Goal: Task Accomplishment & Management: Use online tool/utility

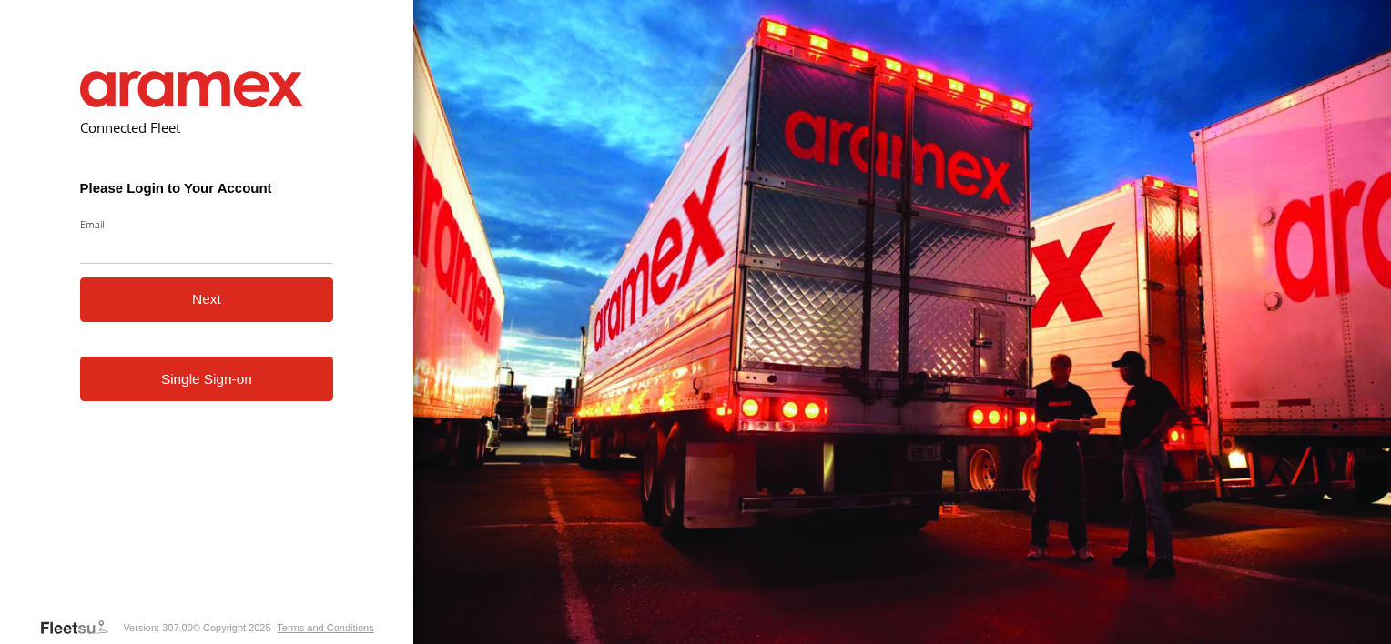
click at [112, 253] on input "Email" at bounding box center [207, 247] width 254 height 33
type input "**********"
click at [155, 302] on button "Next" at bounding box center [207, 300] width 254 height 45
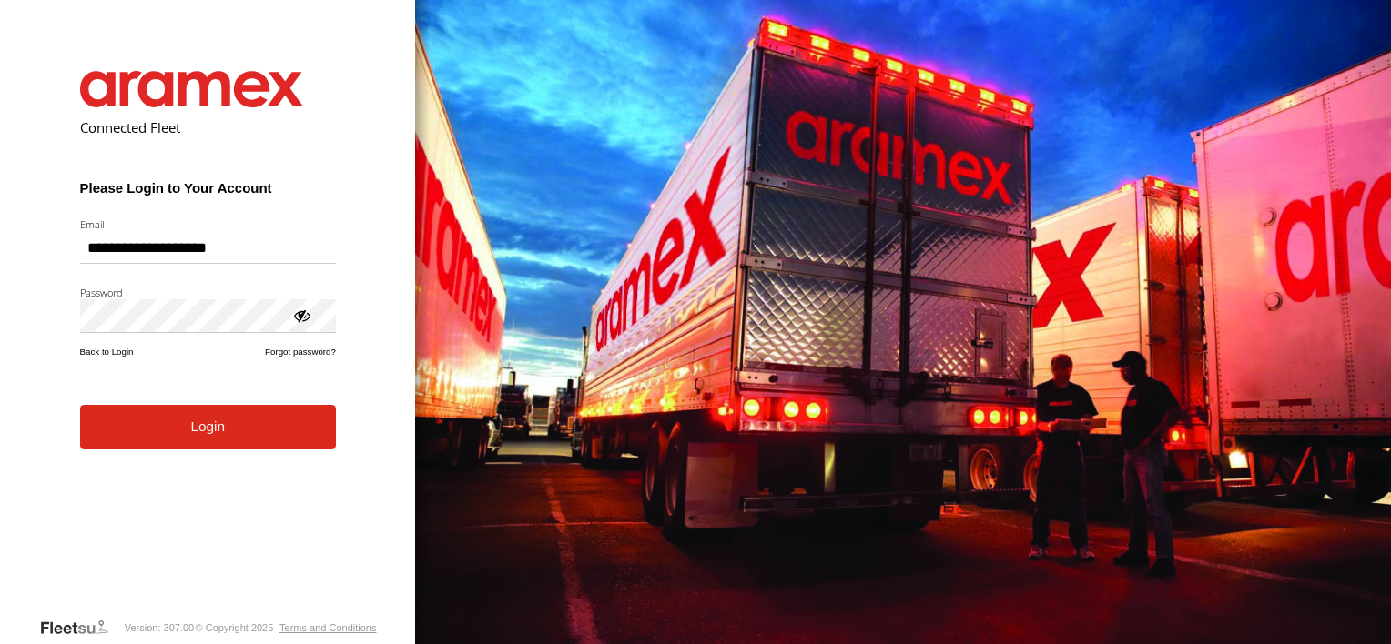
click at [163, 427] on button "Login" at bounding box center [208, 427] width 256 height 45
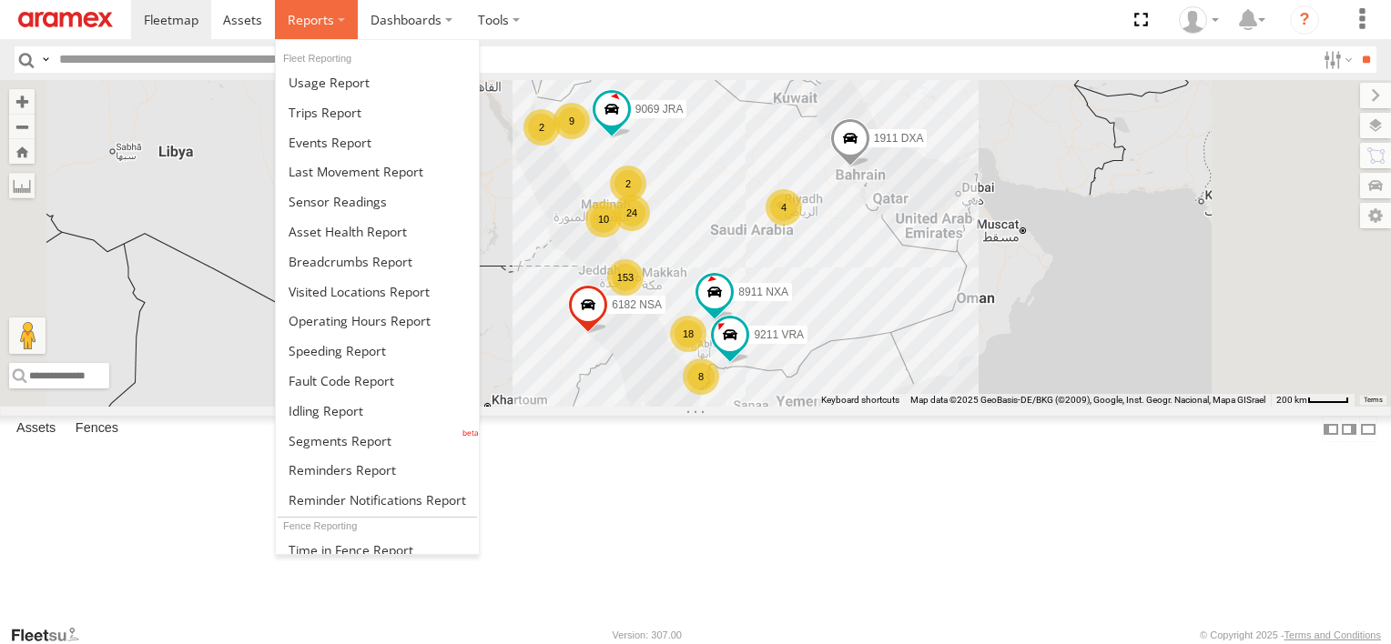
click at [336, 16] on label at bounding box center [316, 19] width 83 height 39
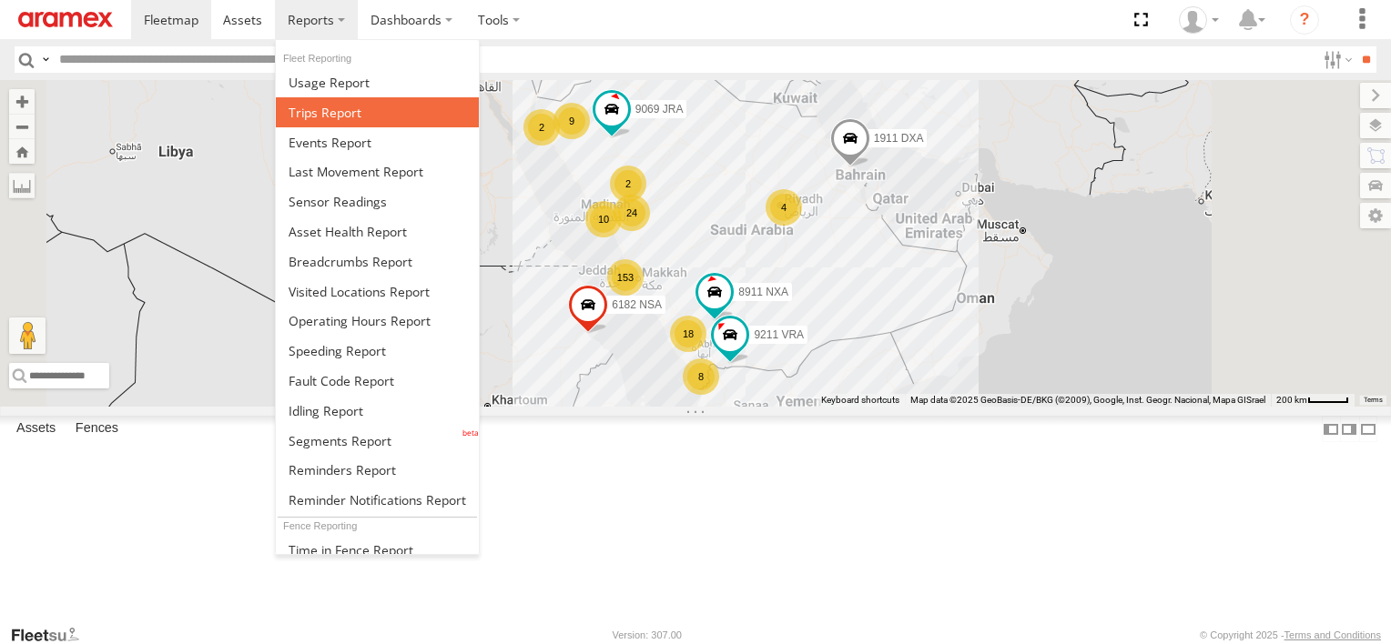
click at [338, 116] on span at bounding box center [324, 112] width 73 height 17
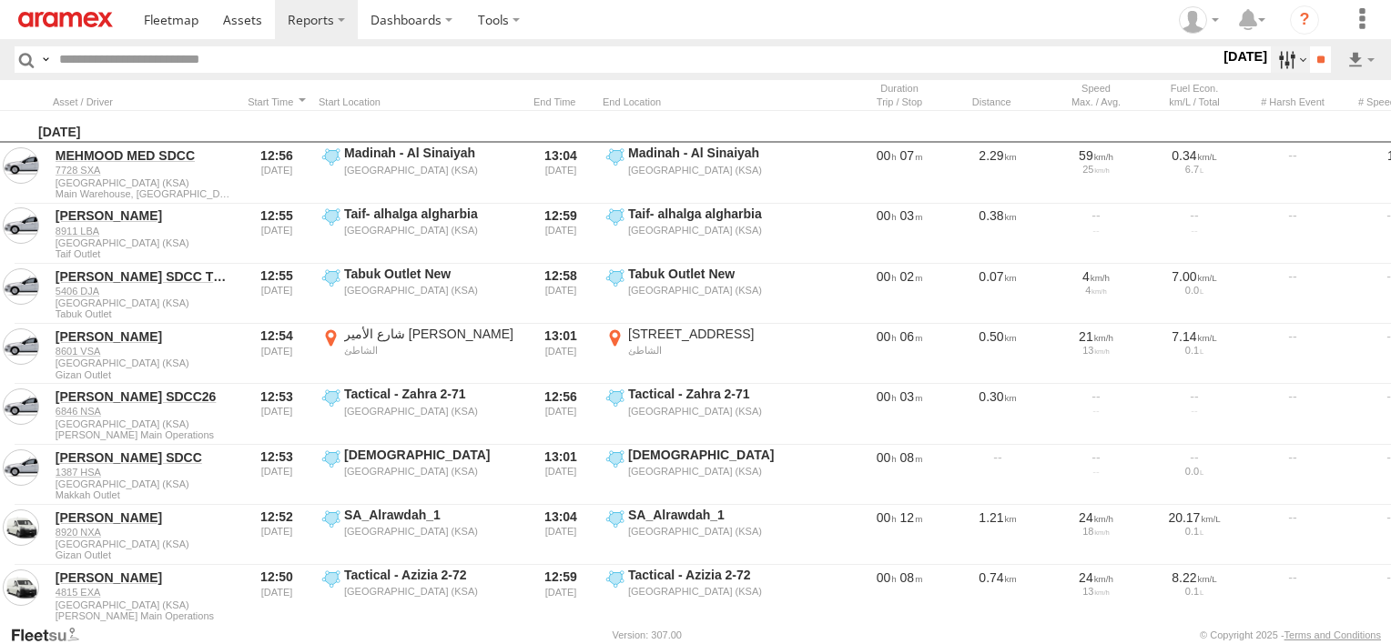
click at [1276, 68] on label at bounding box center [1289, 59] width 39 height 26
click at [0, 0] on label at bounding box center [0, 0] width 0 height 0
click at [0, 0] on div "Abha Warhouse" at bounding box center [0, 0] width 0 height 0
click at [0, 0] on span "Abha Warhouse" at bounding box center [0, 0] width 0 height 0
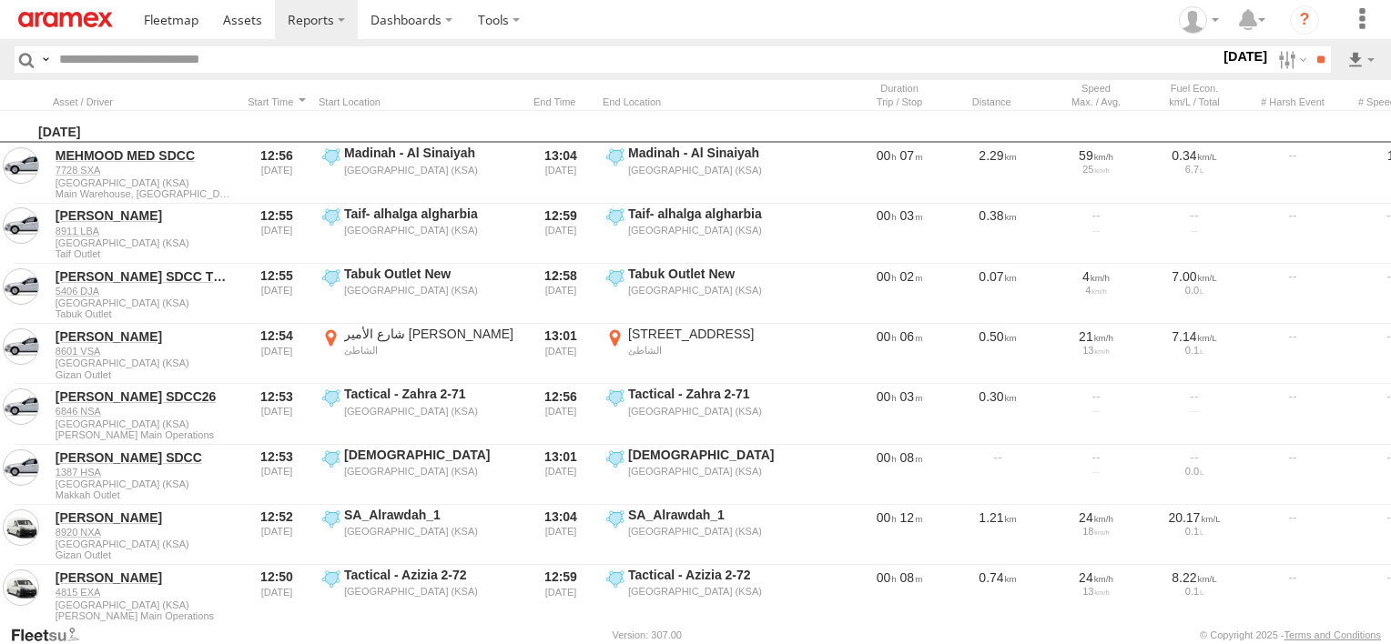
click at [0, 0] on span "Baha warehouse" at bounding box center [0, 0] width 0 height 0
click at [0, 0] on div "Gizan Outlet" at bounding box center [0, 0] width 0 height 0
click at [0, 0] on span "Gizan Outlet" at bounding box center [0, 0] width 0 height 0
click at [0, 0] on span "Khamis Mushait Outlet" at bounding box center [0, 0] width 0 height 0
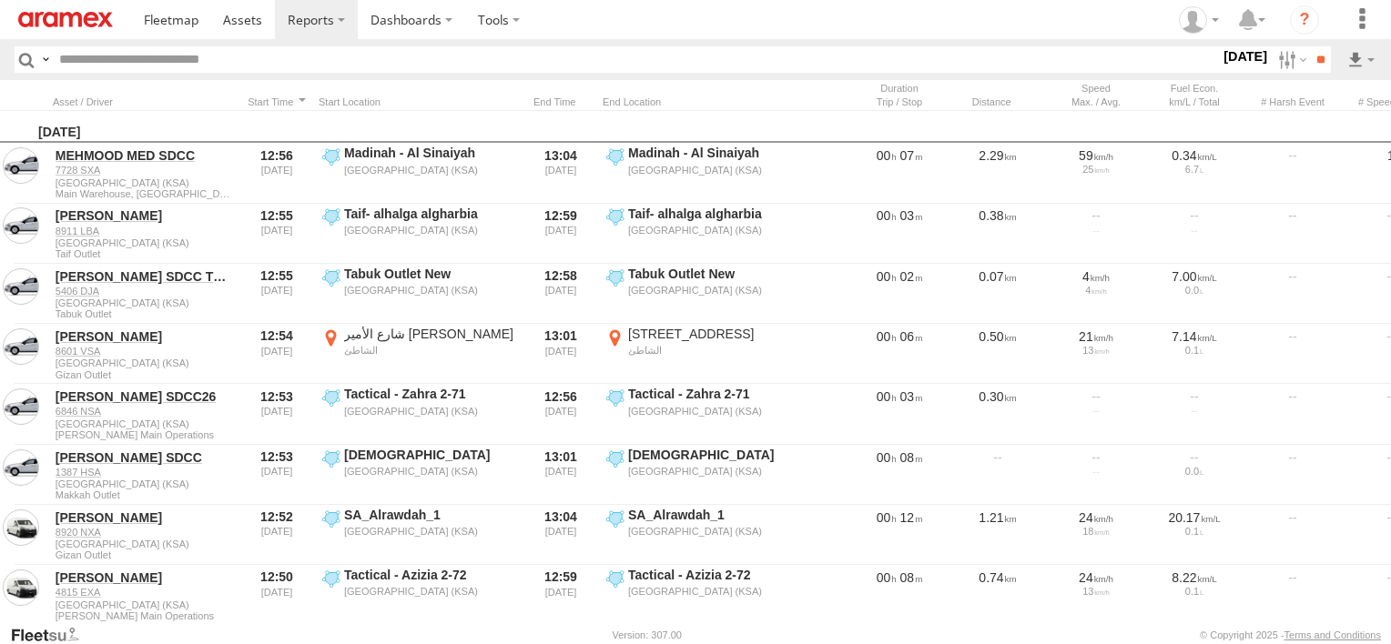
click at [0, 0] on span "Main Warehouse, [GEOGRAPHIC_DATA]" at bounding box center [0, 0] width 0 height 0
click at [0, 0] on span "Makkah Outlet" at bounding box center [0, 0] width 0 height 0
click at [0, 0] on span "Najran" at bounding box center [0, 0] width 0 height 0
click at [0, 0] on span "Qunfuda" at bounding box center [0, 0] width 0 height 0
click at [0, 0] on div "Tabuk Outlet" at bounding box center [0, 0] width 0 height 0
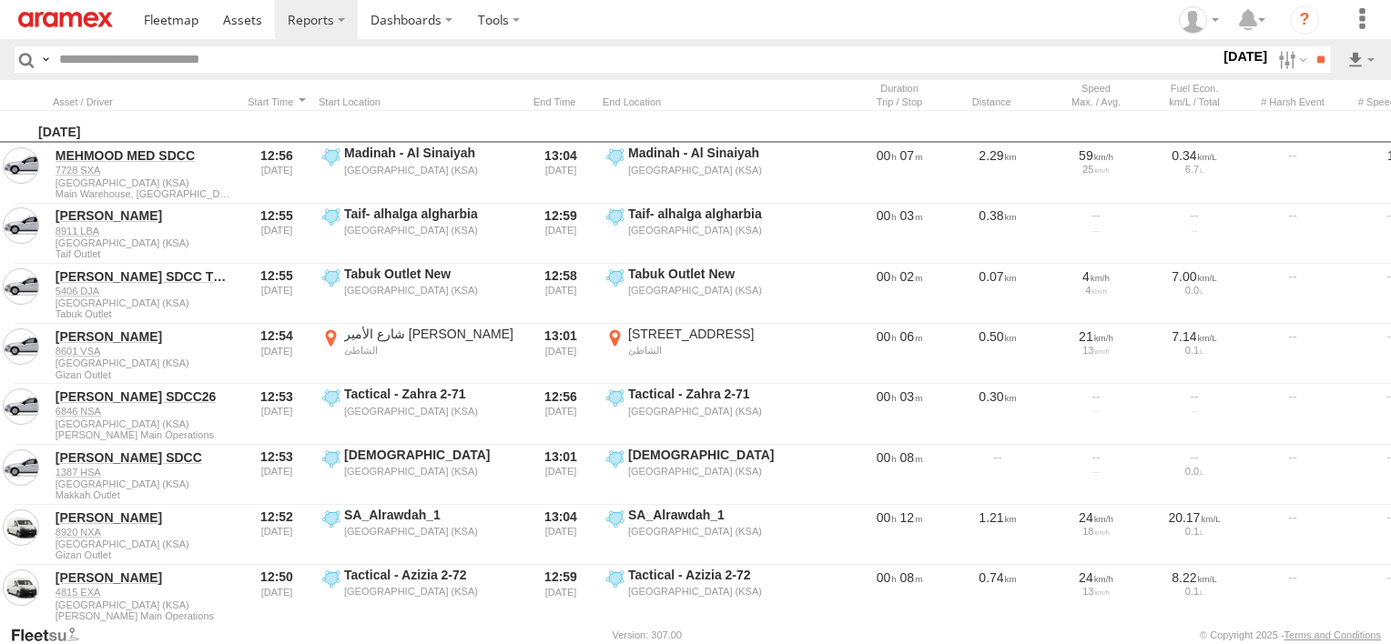
click at [0, 0] on span "Tabuk Outlet" at bounding box center [0, 0] width 0 height 0
click at [0, 0] on span "Taif Outlet" at bounding box center [0, 0] width 0 height 0
click at [0, 0] on span "Yanbu Outlet" at bounding box center [0, 0] width 0 height 0
click at [1321, 60] on input "**" at bounding box center [1320, 59] width 21 height 26
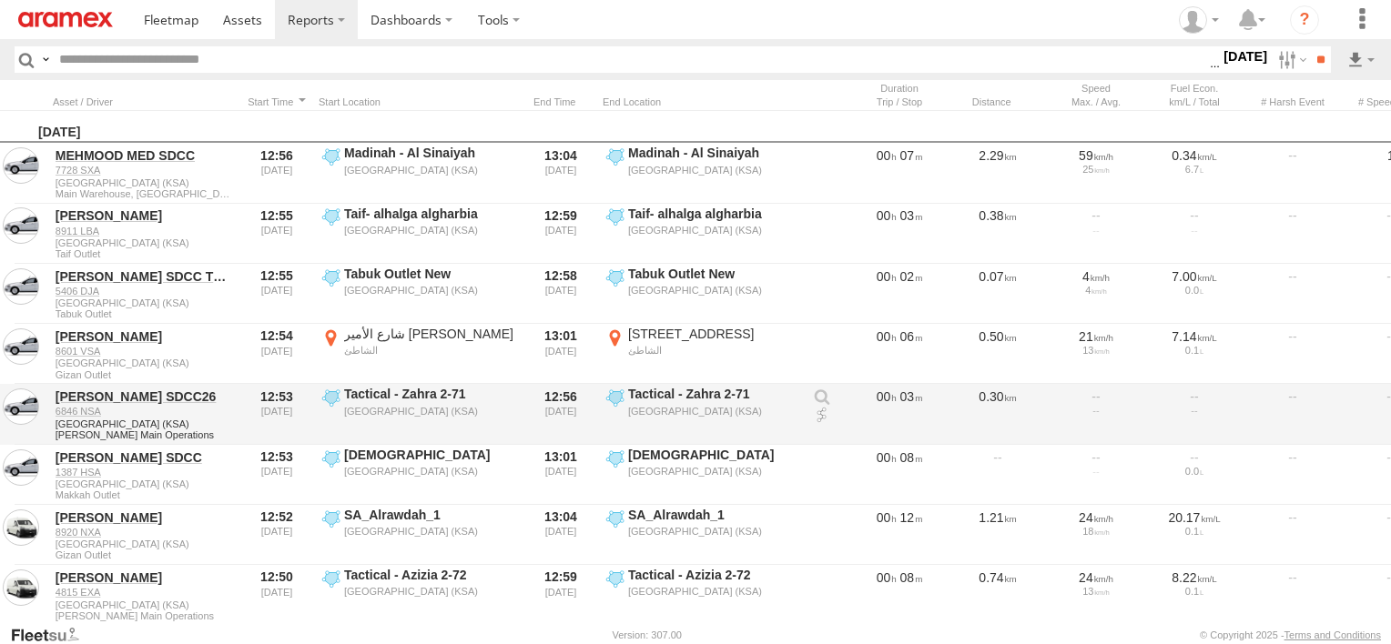
scroll to position [0, 0]
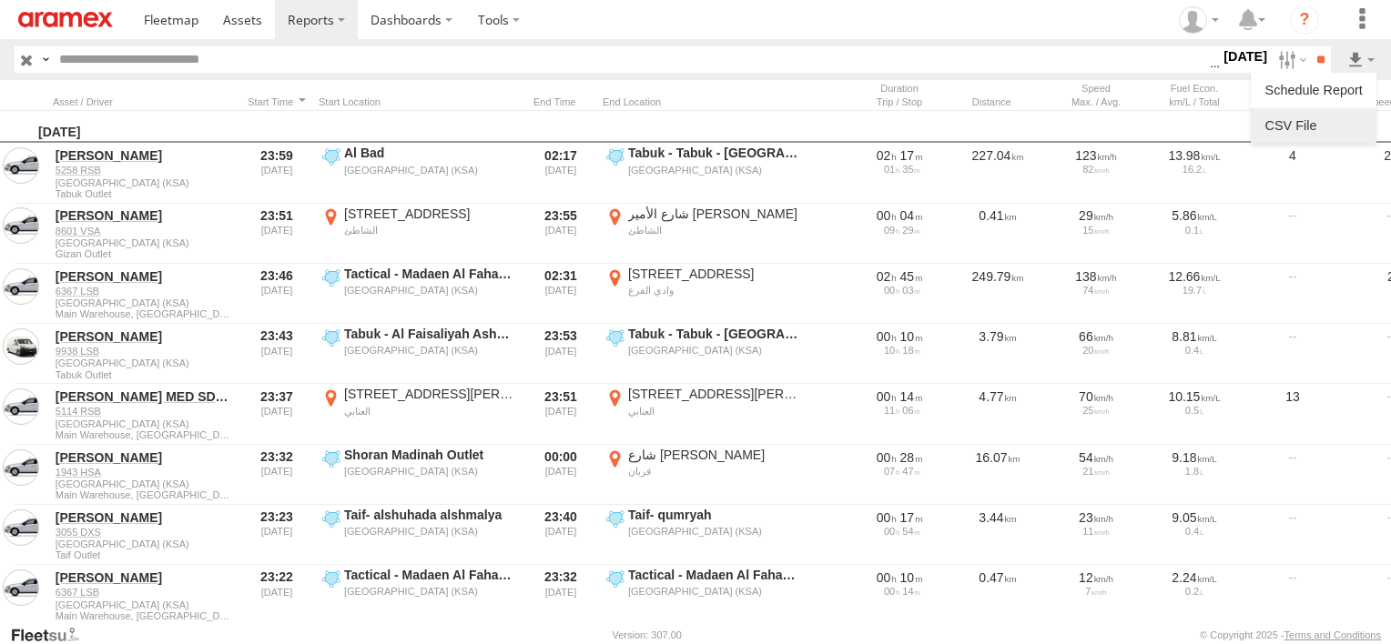
click at [1333, 124] on link at bounding box center [1313, 125] width 111 height 27
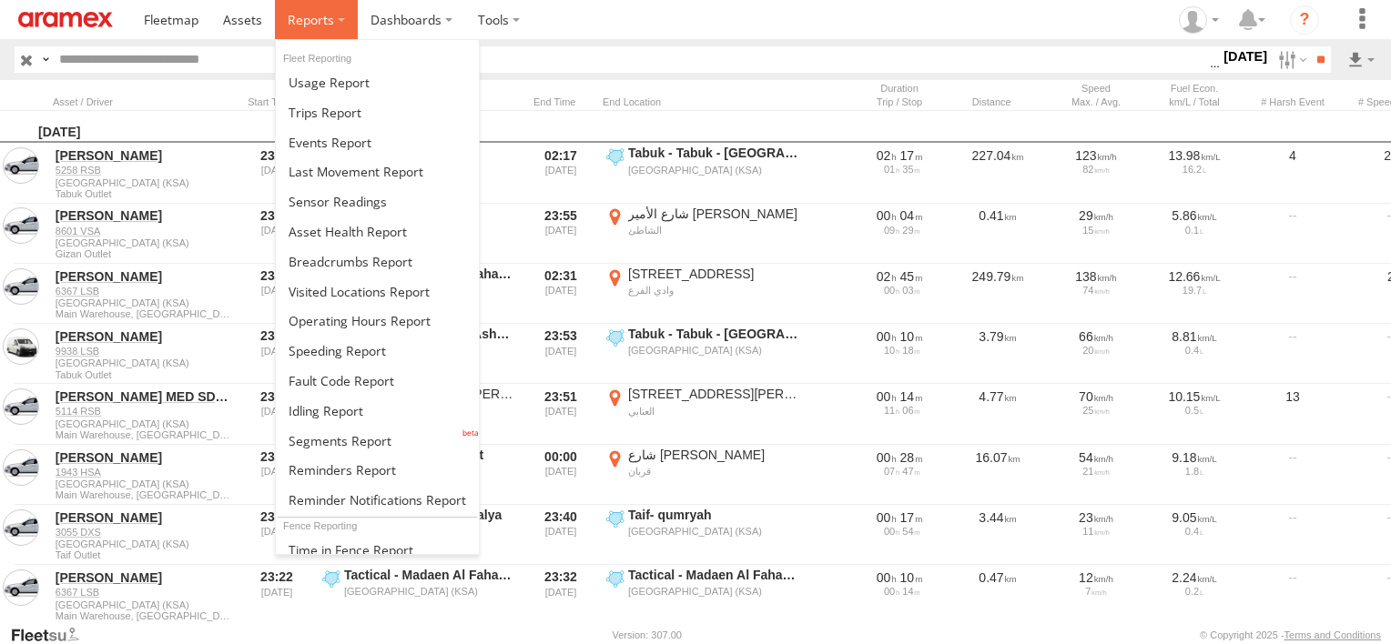
click at [317, 17] on span at bounding box center [311, 19] width 46 height 17
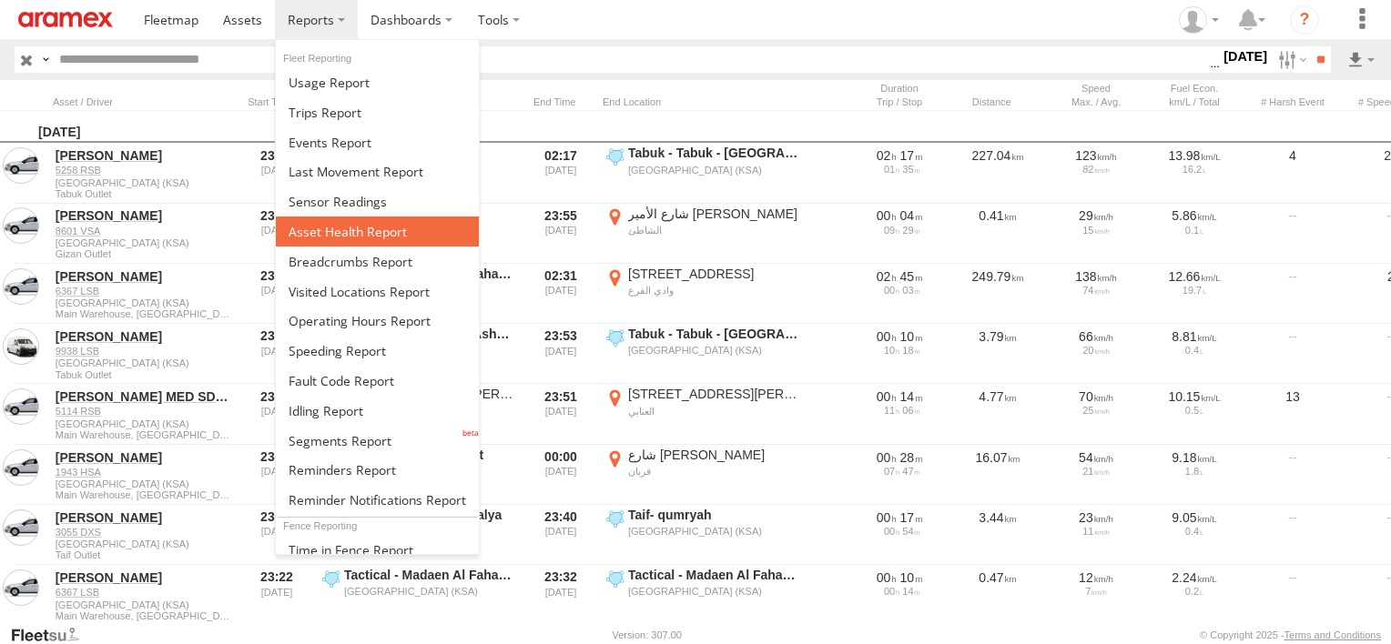
click at [368, 229] on span at bounding box center [347, 231] width 118 height 17
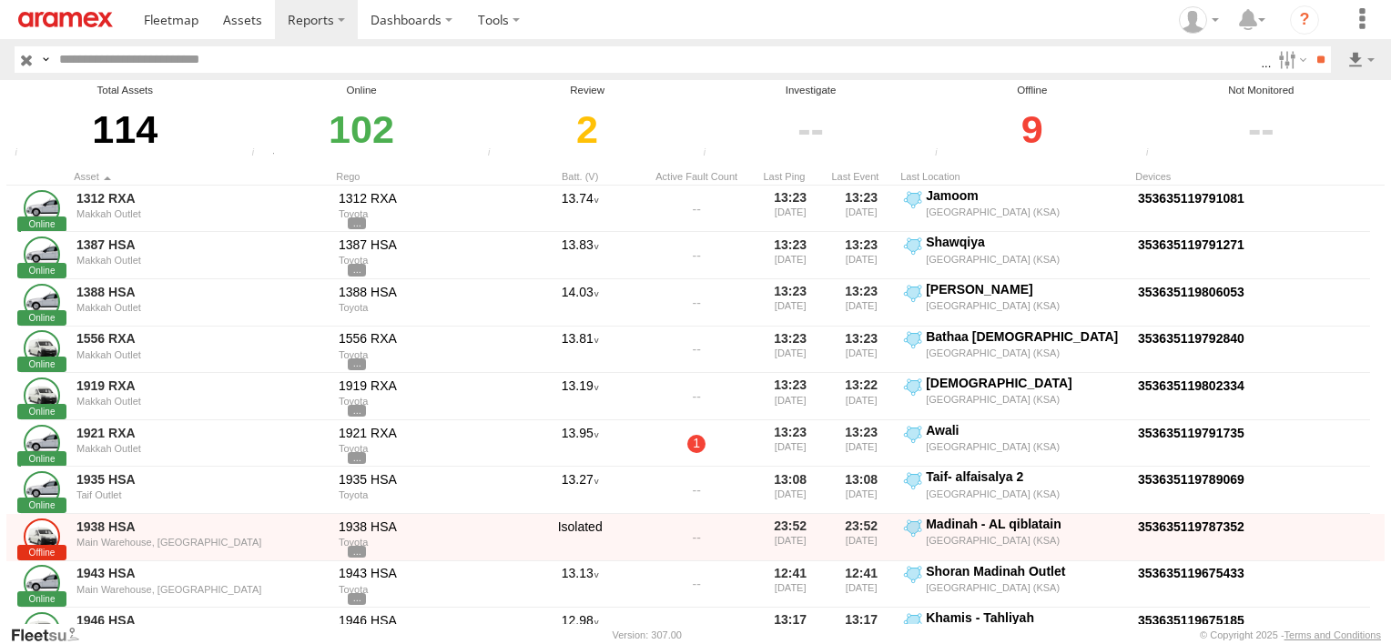
click at [0, 0] on span "Review" at bounding box center [0, 0] width 0 height 0
click at [0, 0] on span "Investigate" at bounding box center [0, 0] width 0 height 0
click at [0, 0] on span "Offline" at bounding box center [0, 0] width 0 height 0
click at [1314, 64] on input "**" at bounding box center [1320, 59] width 21 height 26
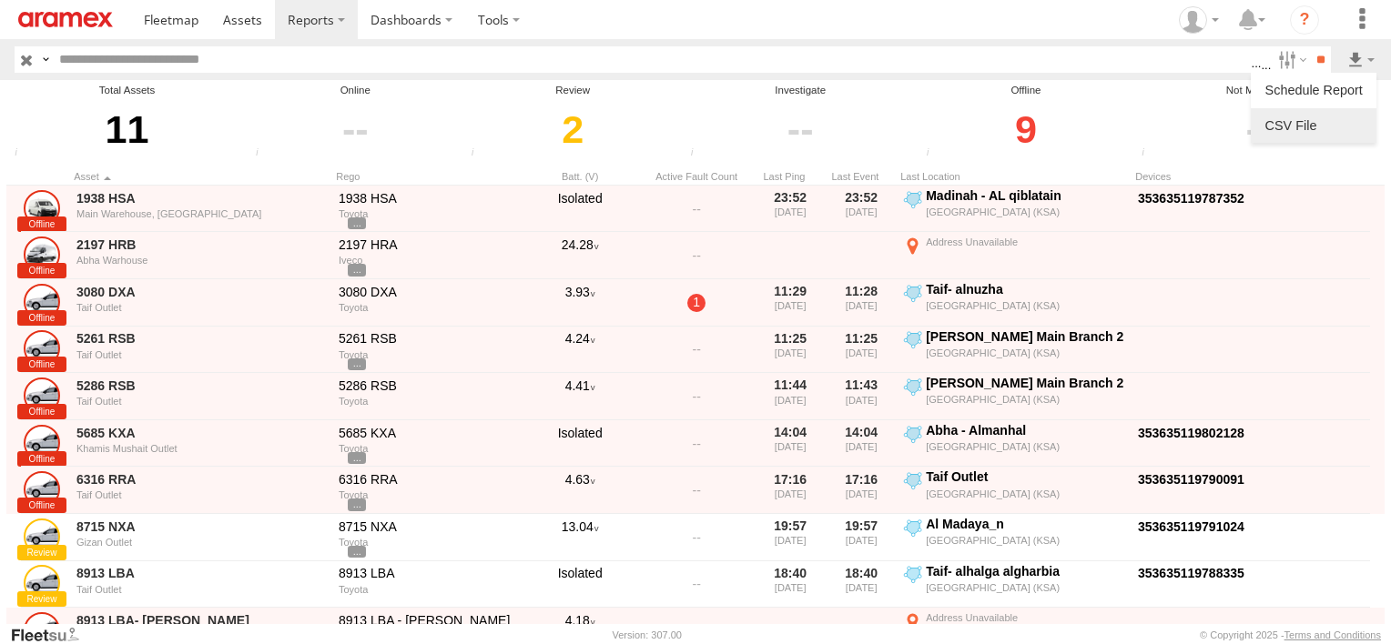
click at [1352, 111] on li at bounding box center [1313, 125] width 126 height 35
click at [1347, 118] on link at bounding box center [1313, 125] width 111 height 27
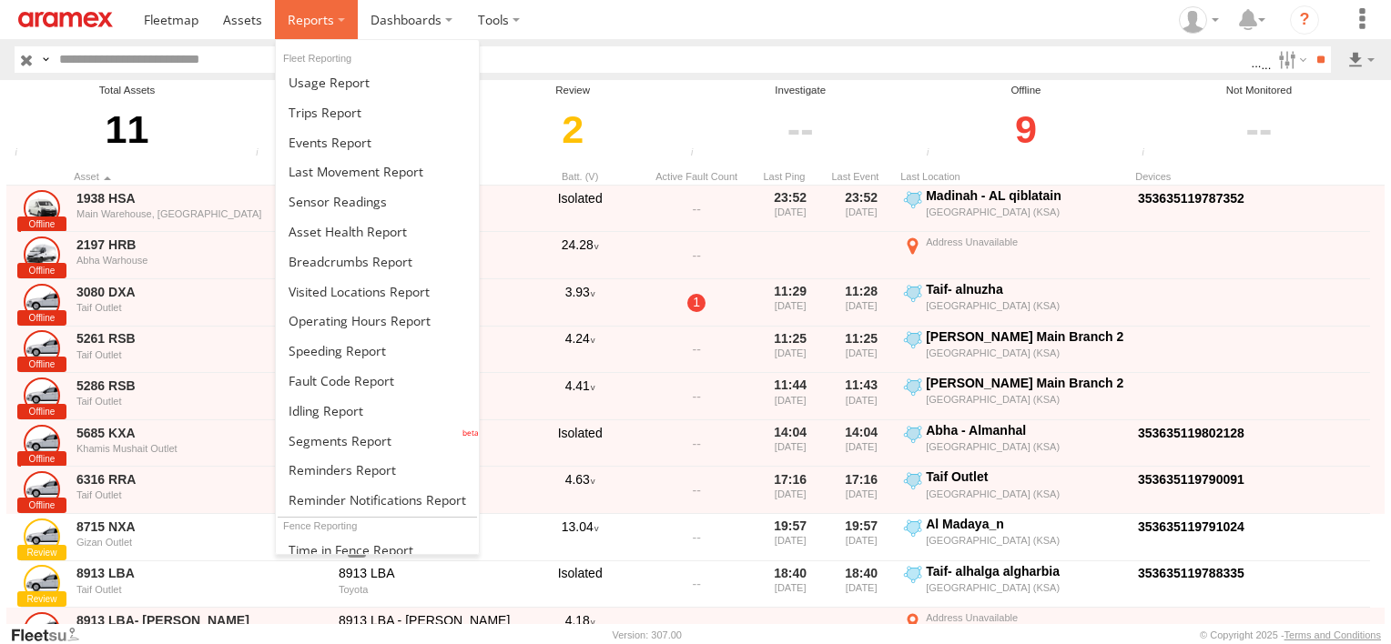
click at [311, 31] on label at bounding box center [316, 19] width 83 height 39
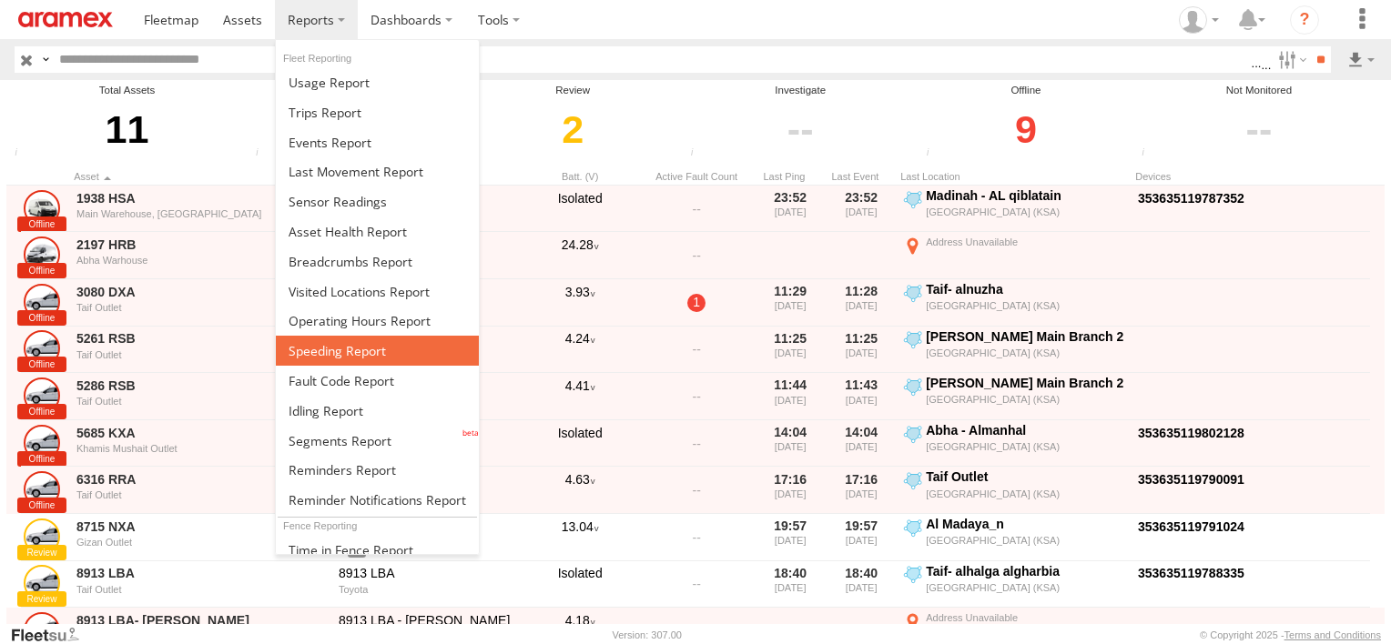
click at [353, 346] on span at bounding box center [336, 350] width 97 height 17
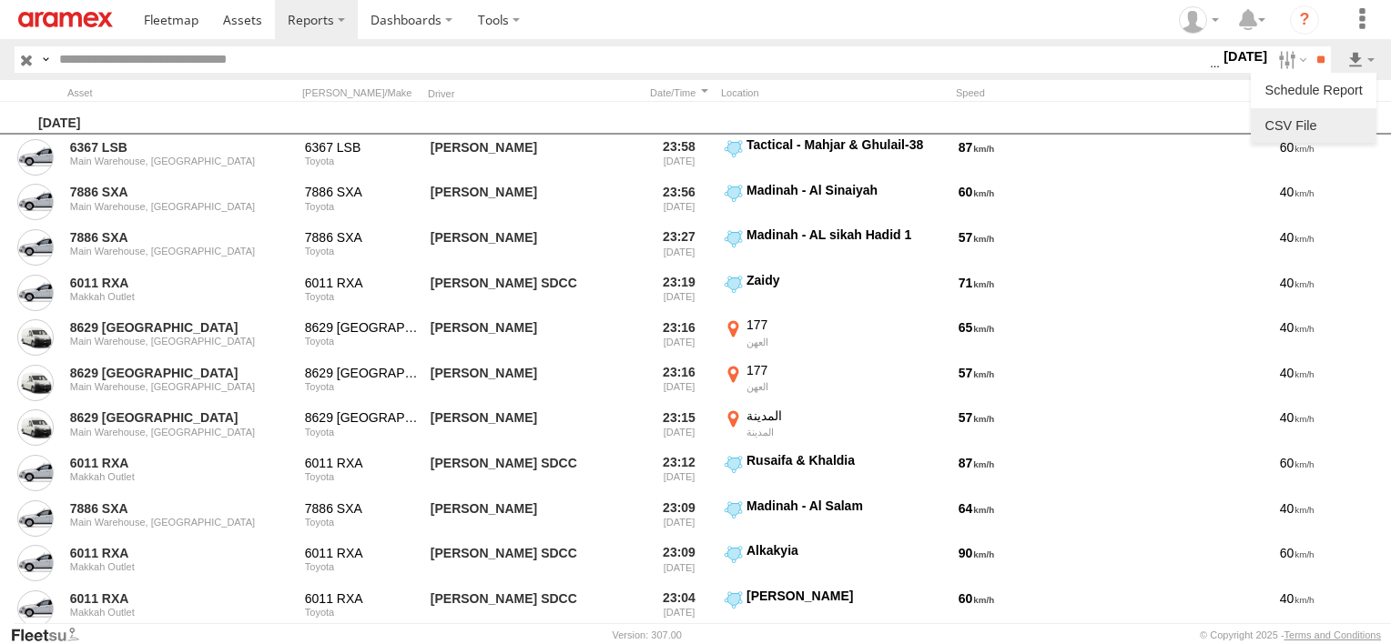
click at [1336, 137] on link at bounding box center [1313, 125] width 111 height 27
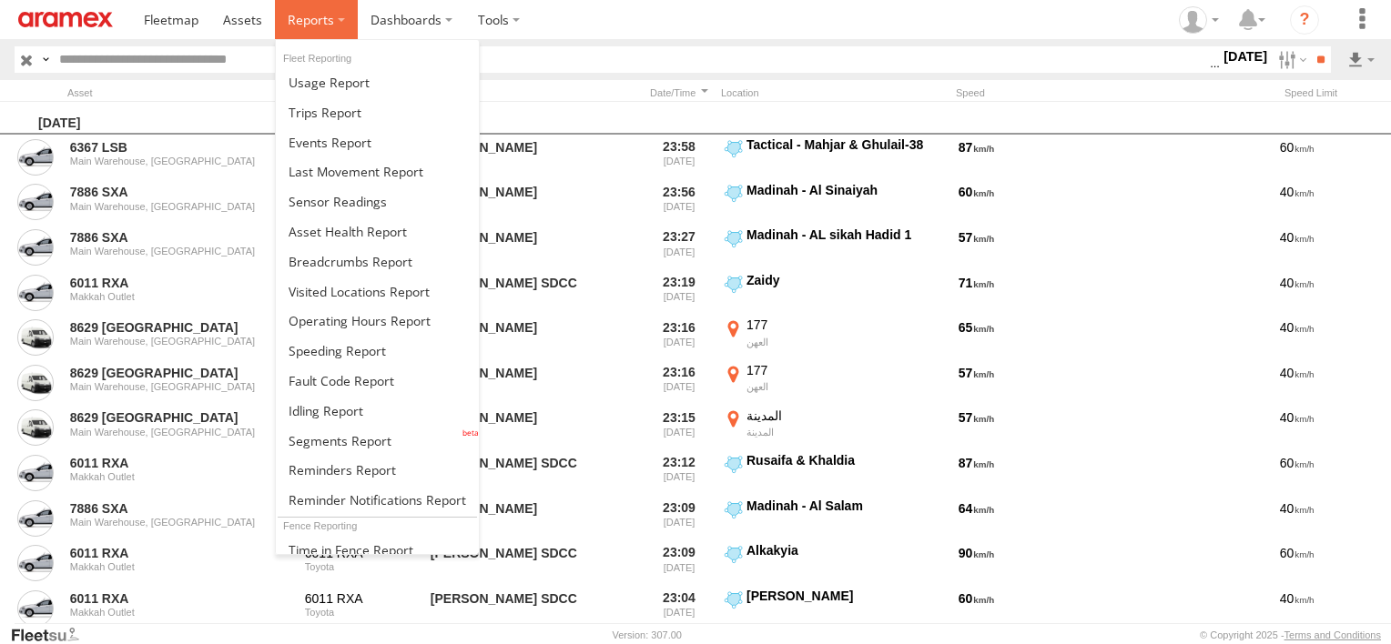
click at [315, 31] on label at bounding box center [316, 19] width 83 height 39
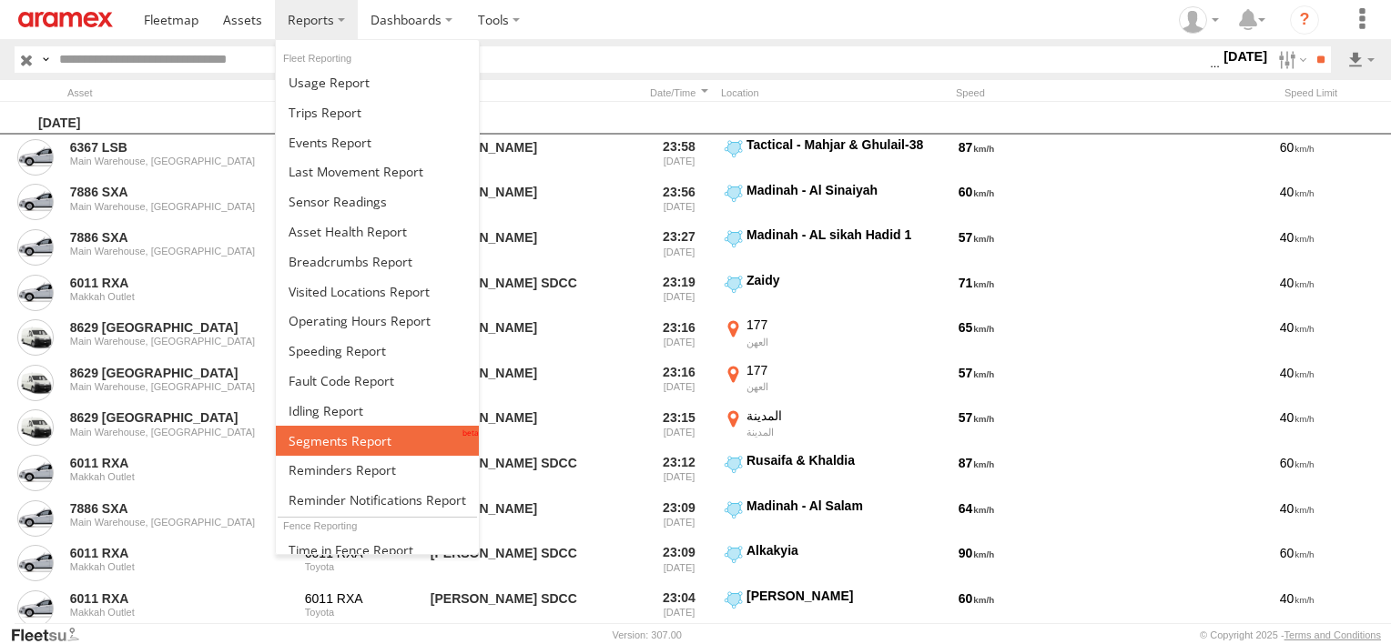
click at [382, 436] on span at bounding box center [339, 440] width 103 height 17
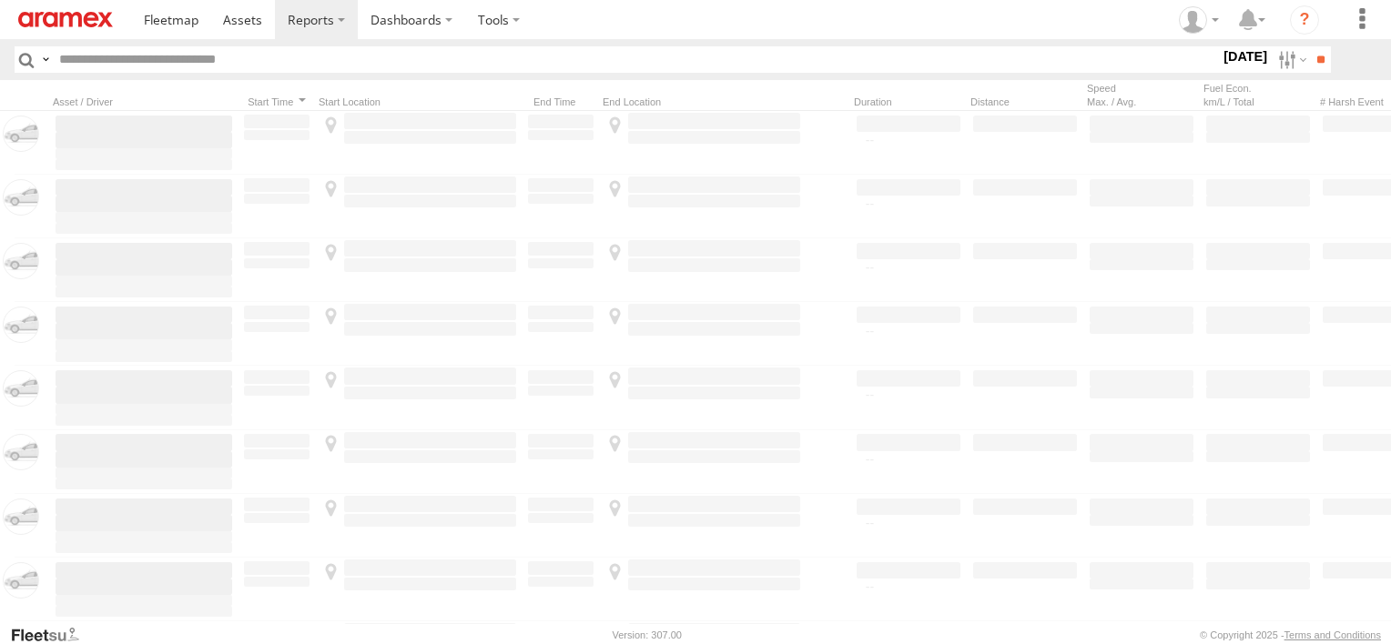
click at [0, 0] on label at bounding box center [0, 0] width 0 height 0
click at [0, 0] on span "Abha Warhouse" at bounding box center [0, 0] width 0 height 0
click at [0, 0] on span "Baha warehouse" at bounding box center [0, 0] width 0 height 0
click at [0, 0] on span "Gizan Outlet" at bounding box center [0, 0] width 0 height 0
click at [0, 0] on span "Khamis Mushait Outlet" at bounding box center [0, 0] width 0 height 0
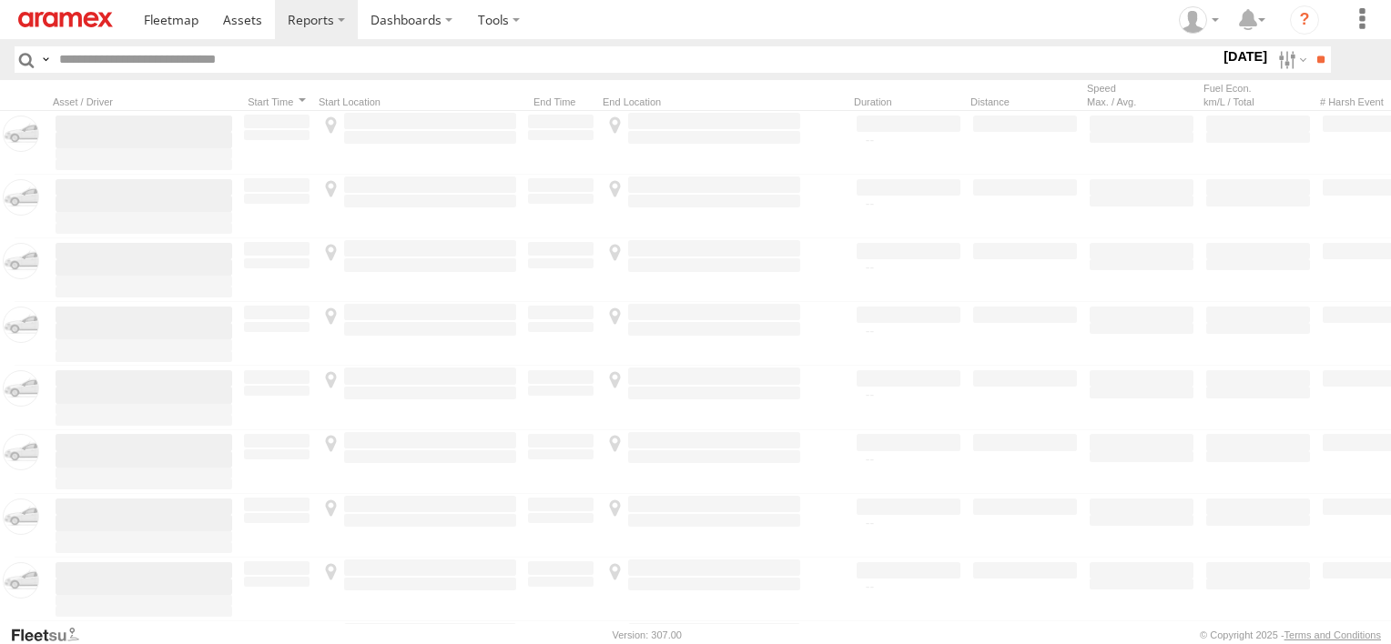
click at [0, 0] on div "Makkah Outlet" at bounding box center [0, 0] width 0 height 0
click at [0, 0] on span "Main Warehouse, [GEOGRAPHIC_DATA]" at bounding box center [0, 0] width 0 height 0
click at [0, 0] on span "Makkah Outlet" at bounding box center [0, 0] width 0 height 0
click at [0, 0] on label "Najran" at bounding box center [0, 0] width 0 height 0
click at [0, 0] on span "Qunfuda" at bounding box center [0, 0] width 0 height 0
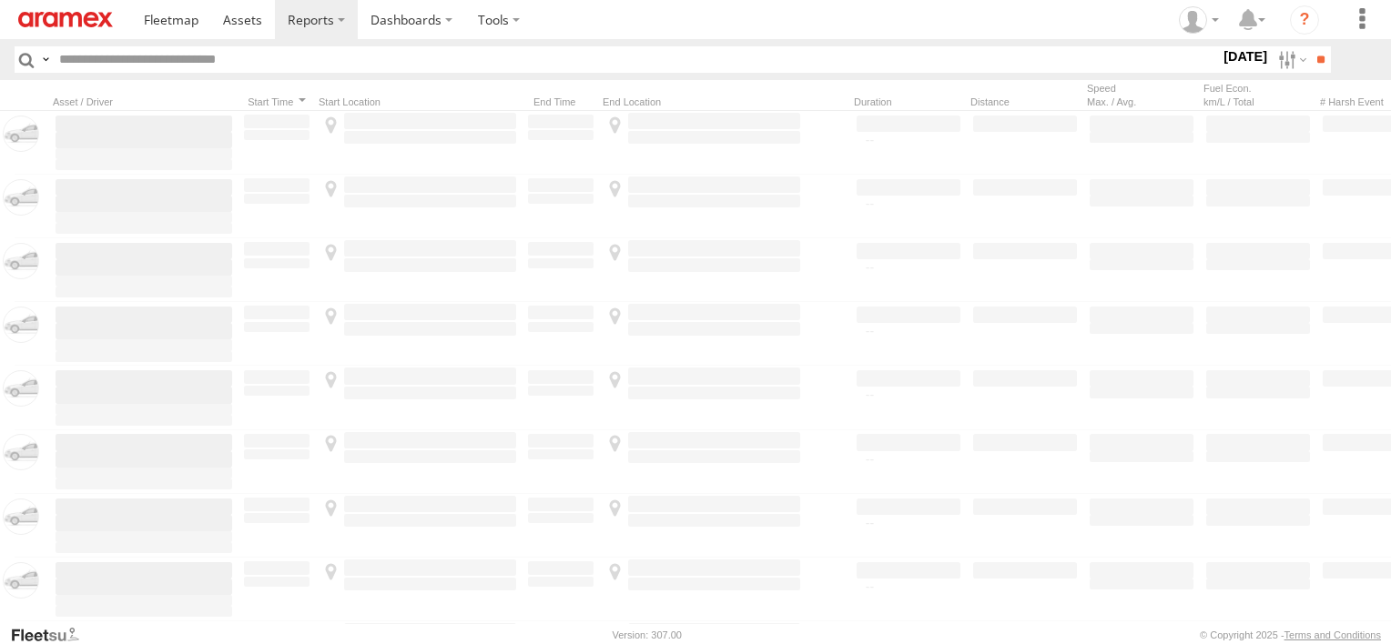
click at [0, 0] on span "Tabuk Outlet" at bounding box center [0, 0] width 0 height 0
drag, startPoint x: 61, startPoint y: 579, endPoint x: 65, endPoint y: 601, distance: 22.1
click at [0, 0] on span "Taif Outlet" at bounding box center [0, 0] width 0 height 0
click at [0, 0] on span "Yanbu Outlet" at bounding box center [0, 0] width 0 height 0
click at [1310, 59] on input "**" at bounding box center [1320, 59] width 21 height 26
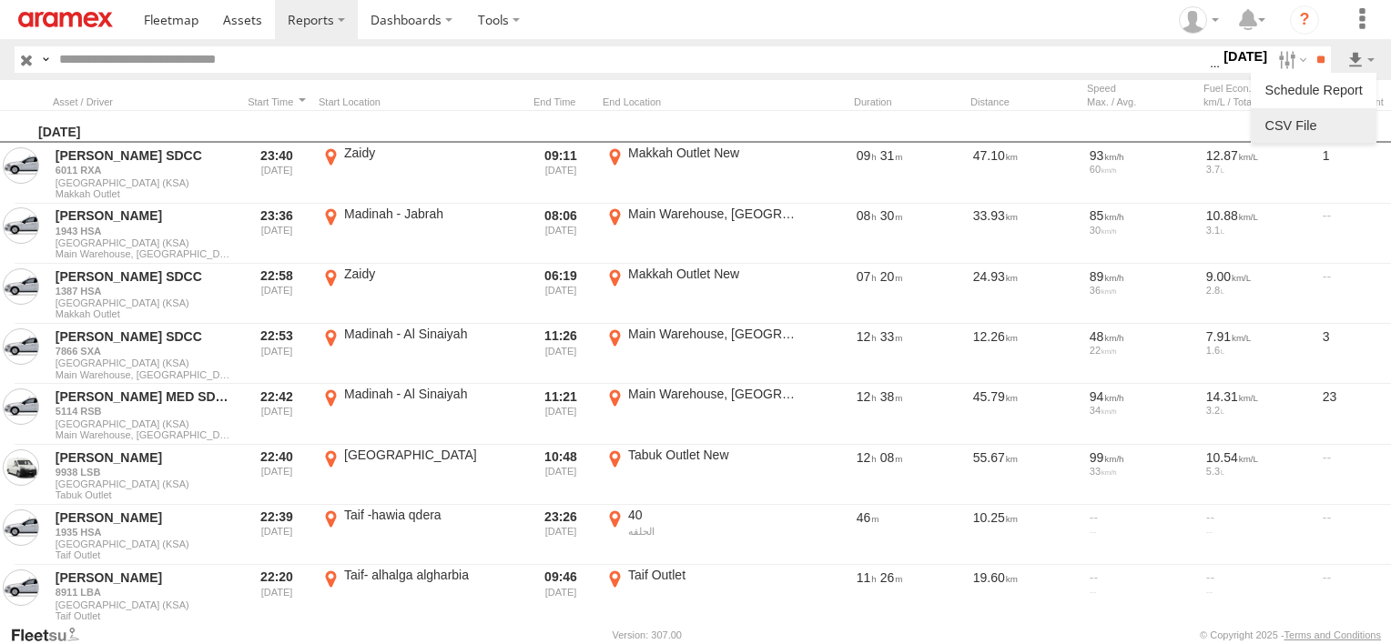
click at [1344, 138] on link at bounding box center [1313, 125] width 111 height 27
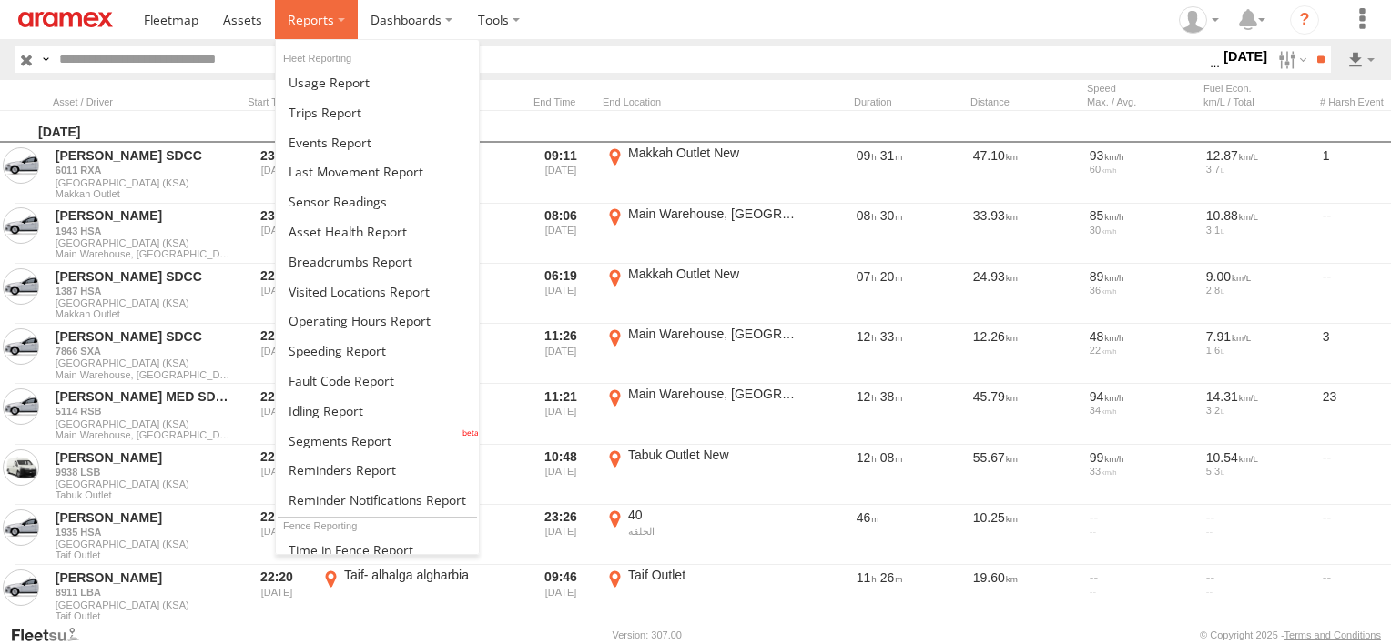
click at [294, 26] on span at bounding box center [311, 19] width 46 height 17
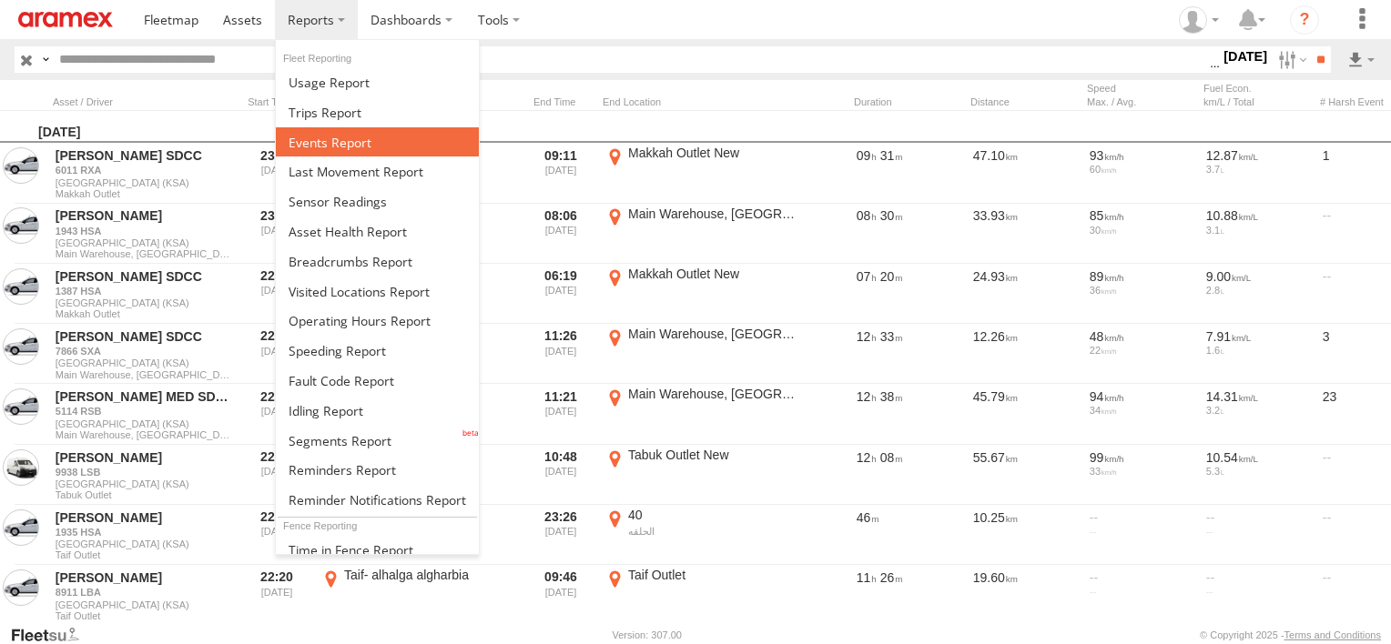
click at [339, 135] on span at bounding box center [329, 142] width 83 height 17
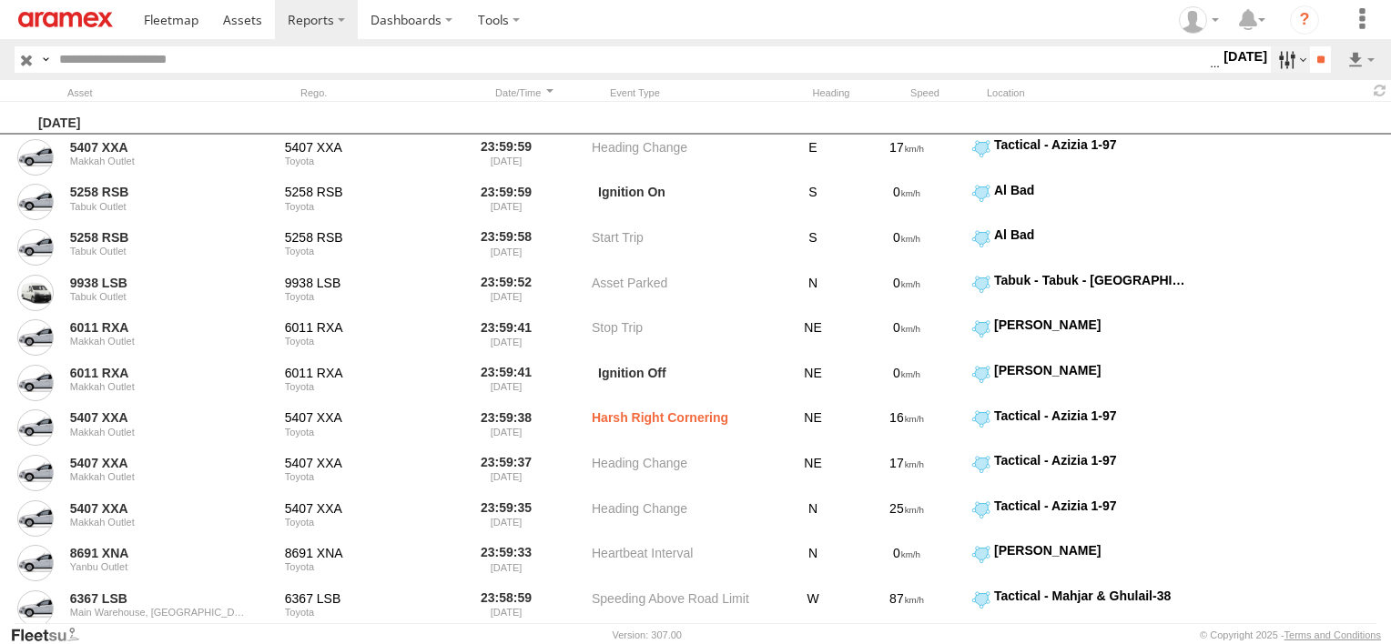
drag, startPoint x: 0, startPoint y: 0, endPoint x: 1269, endPoint y: 58, distance: 1269.9
click at [1270, 58] on label at bounding box center [1289, 59] width 39 height 26
click at [0, 0] on span "Potential Collision" at bounding box center [0, 0] width 0 height 0
click at [0, 0] on span "External Power Lost" at bounding box center [0, 0] width 0 height 0
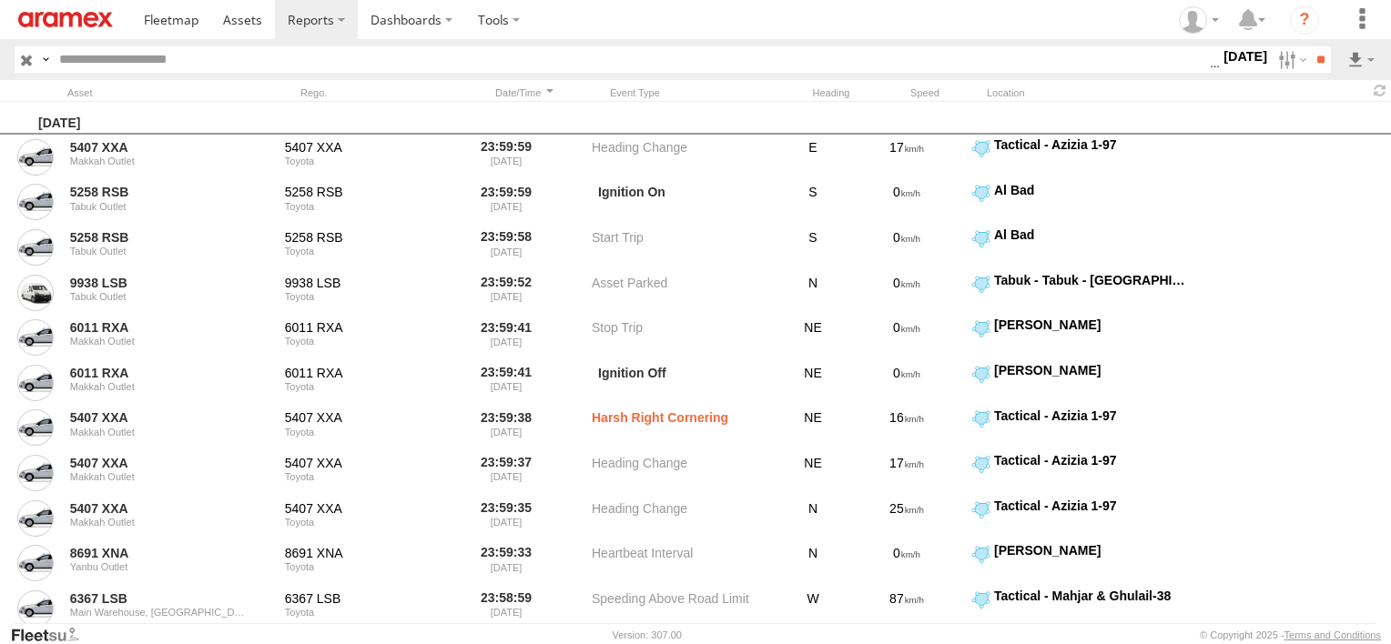
click at [0, 0] on span "Potential Collision" at bounding box center [0, 0] width 0 height 0
click at [0, 0] on span "Potential Roll Over" at bounding box center [0, 0] width 0 height 0
click at [1326, 59] on input "**" at bounding box center [1320, 59] width 21 height 26
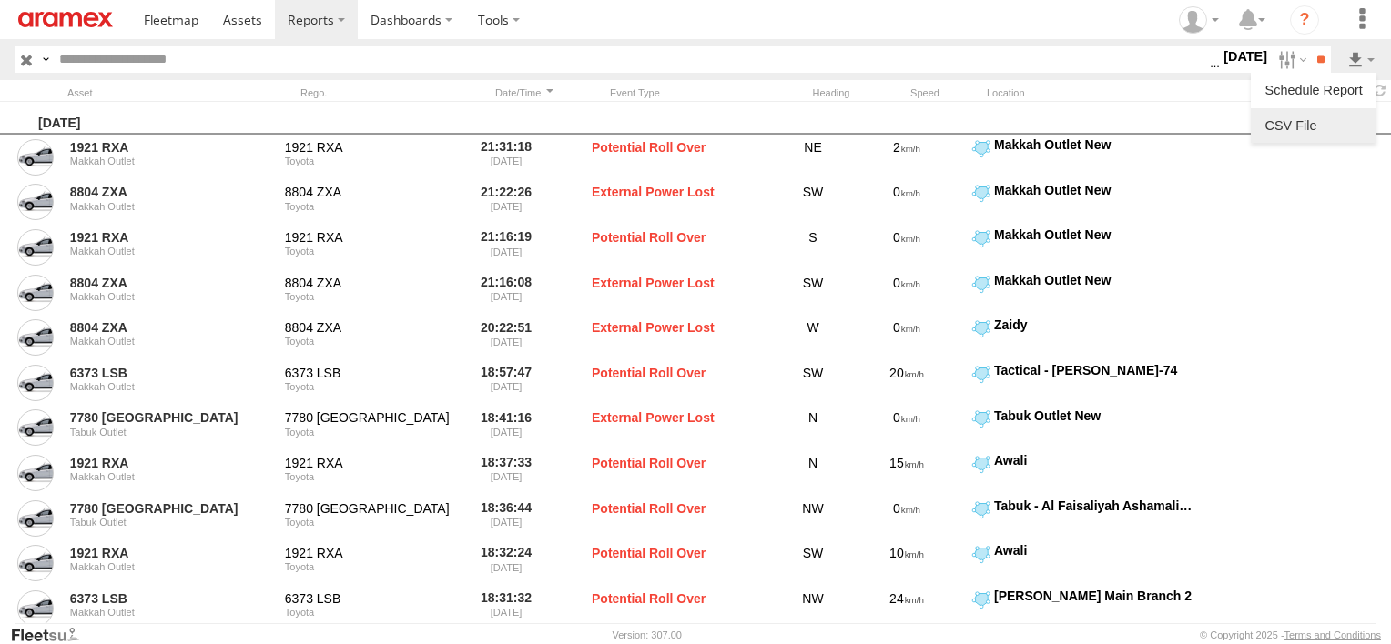
click at [1340, 127] on link at bounding box center [1313, 125] width 111 height 27
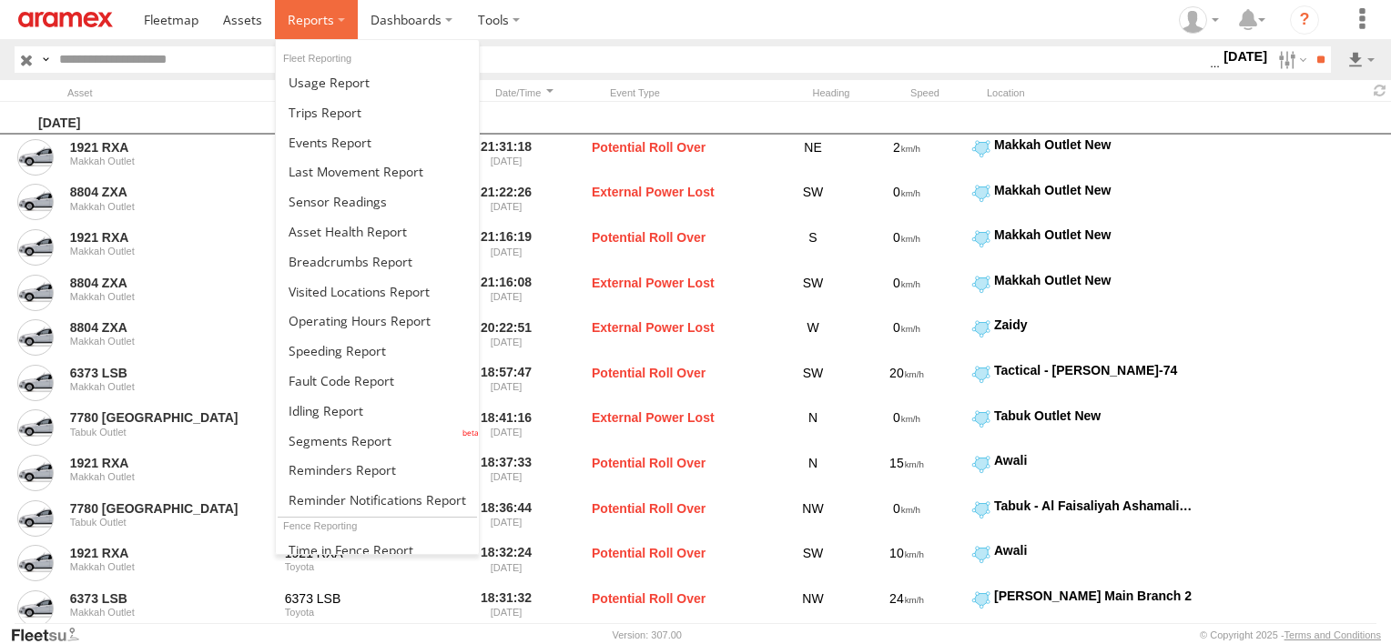
click at [317, 25] on span at bounding box center [311, 19] width 46 height 17
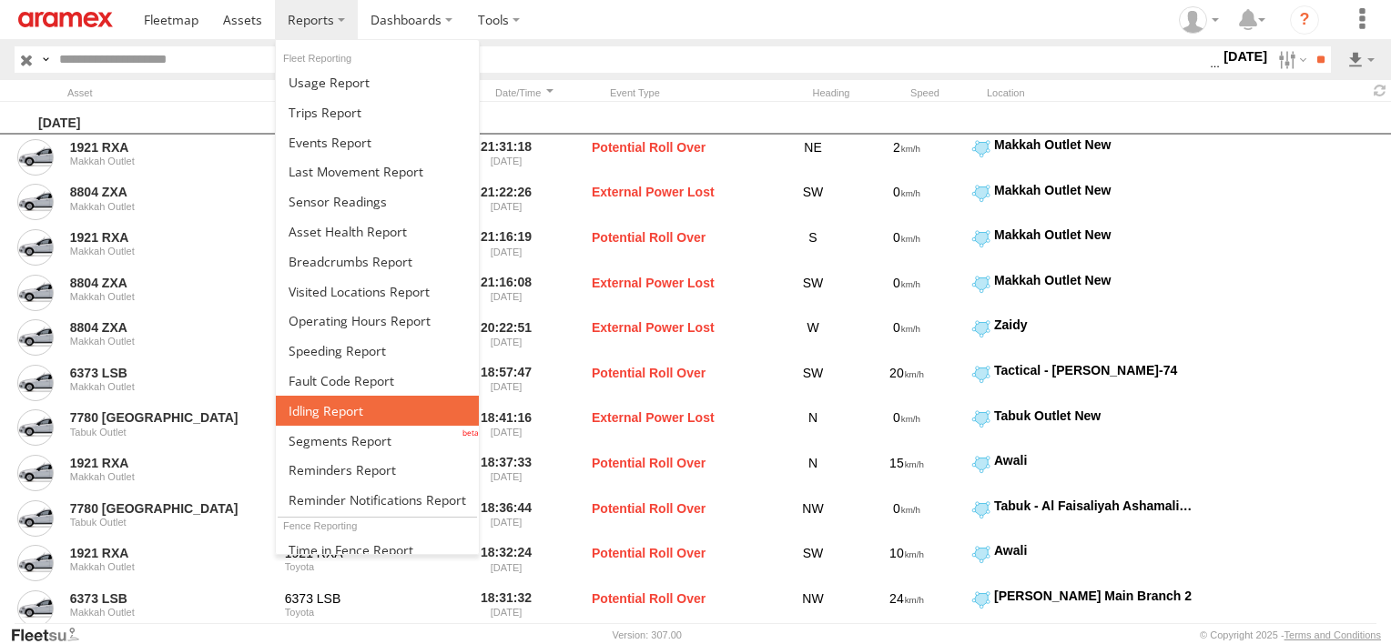
click at [329, 408] on span at bounding box center [325, 410] width 75 height 17
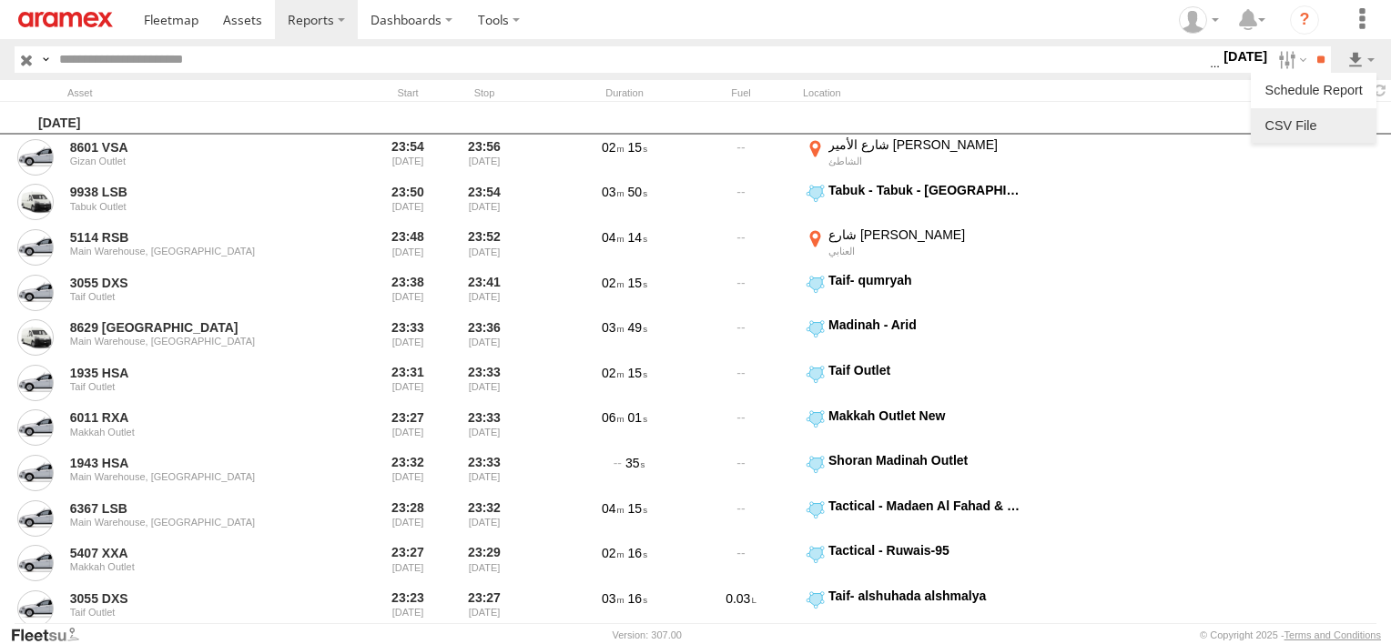
click at [1339, 126] on link at bounding box center [1313, 125] width 111 height 27
